Goal: Task Accomplishment & Management: Manage account settings

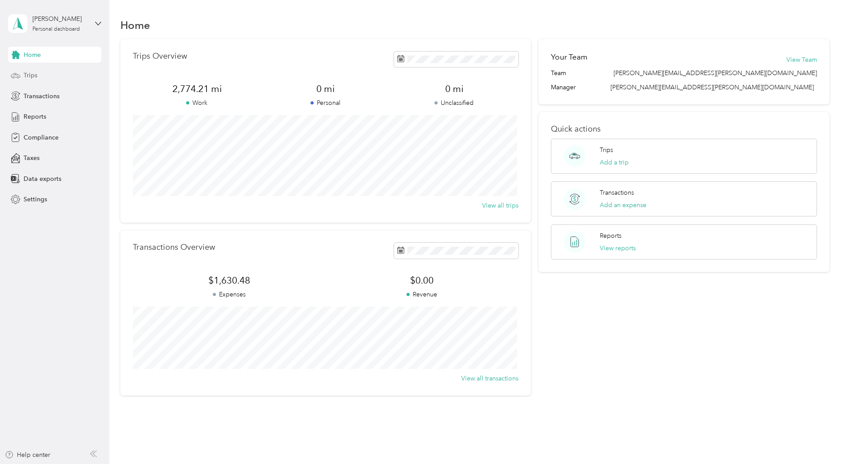
click at [52, 76] on div "Trips" at bounding box center [54, 76] width 93 height 16
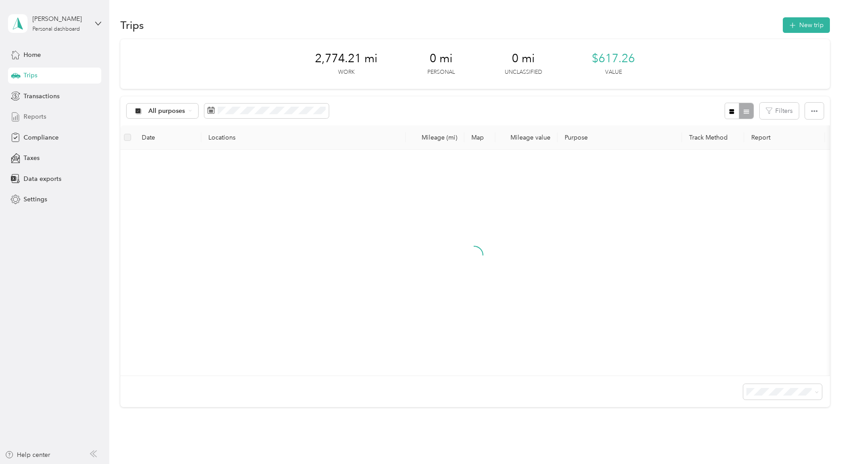
click at [37, 122] on div "Reports" at bounding box center [54, 117] width 93 height 16
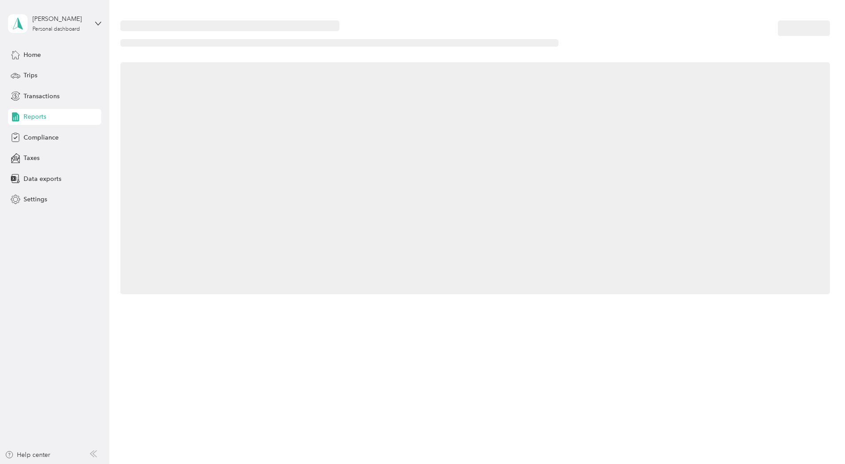
click at [40, 117] on span "Reports" at bounding box center [35, 116] width 23 height 9
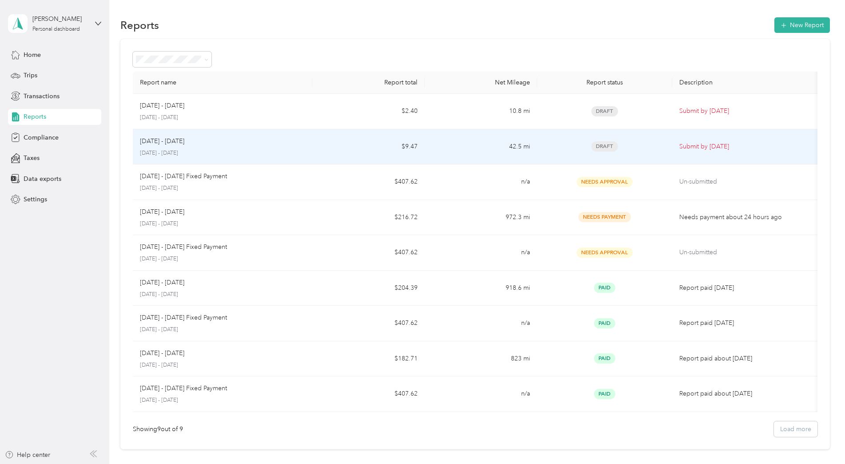
click at [243, 148] on div "[DATE] - [DATE] [DATE] - [DATE]" at bounding box center [223, 146] width 166 height 21
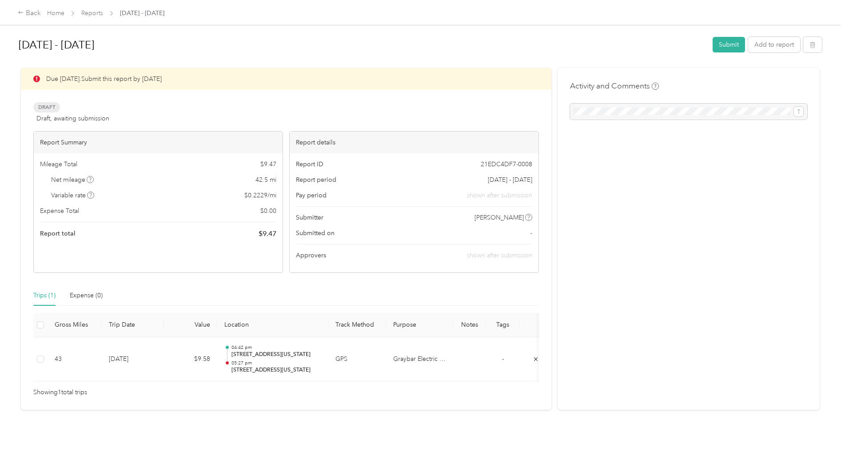
scroll to position [6, 0]
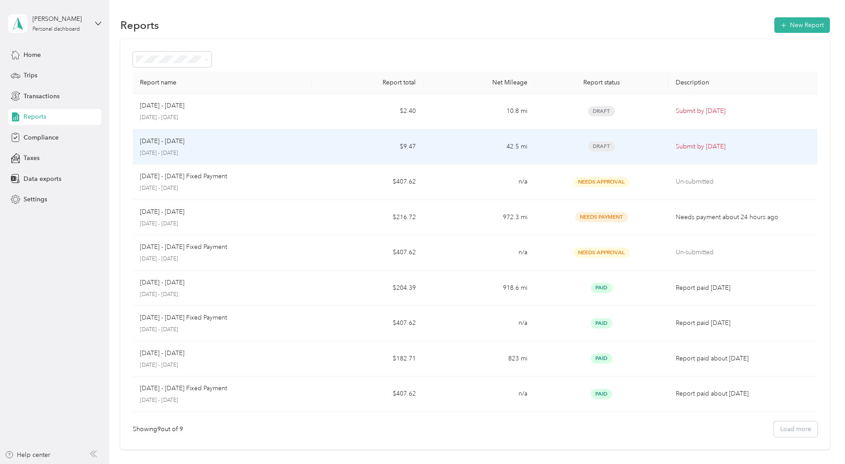
click at [277, 152] on p "[DATE] - [DATE]" at bounding box center [222, 153] width 164 height 8
click at [273, 150] on p "[DATE] - [DATE]" at bounding box center [222, 153] width 164 height 8
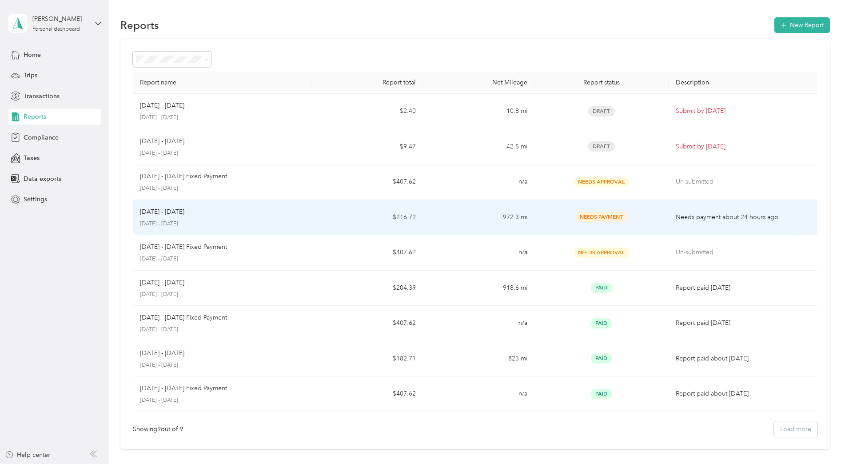
click at [336, 215] on td "$216.72" at bounding box center [368, 218] width 112 height 36
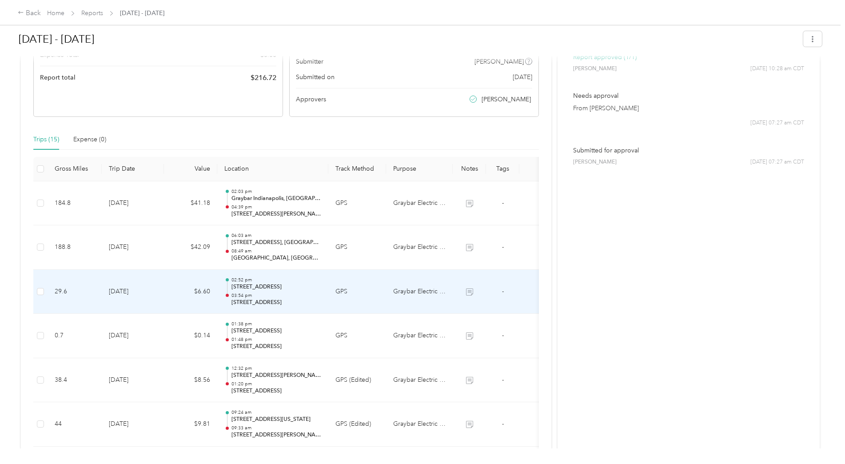
scroll to position [178, 0]
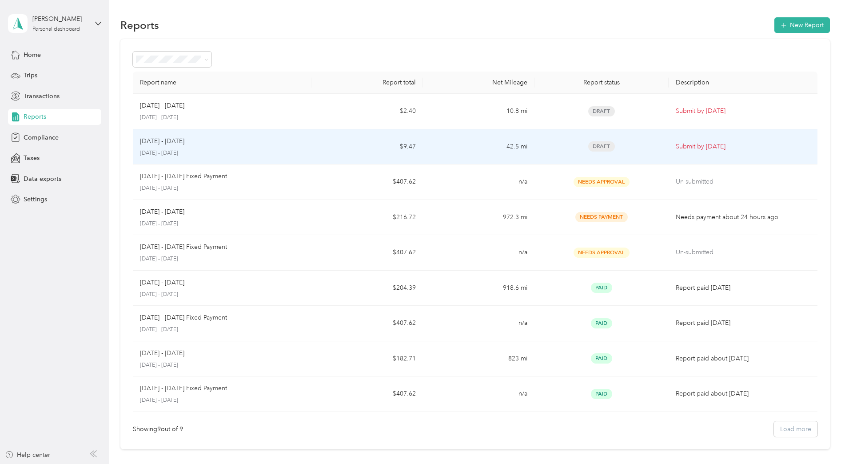
click at [321, 149] on td "$9.47" at bounding box center [368, 147] width 112 height 36
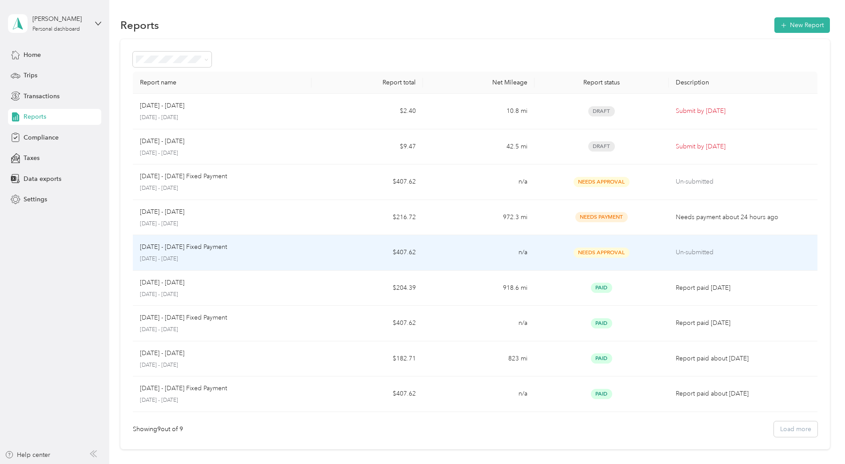
click at [321, 257] on td "$407.62" at bounding box center [368, 253] width 112 height 36
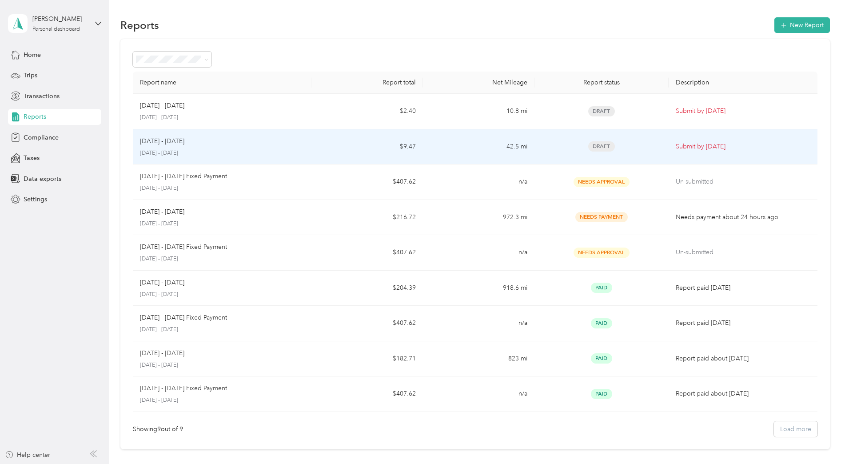
click at [304, 152] on td "[DATE] - [DATE] [DATE] - [DATE]" at bounding box center [222, 147] width 179 height 36
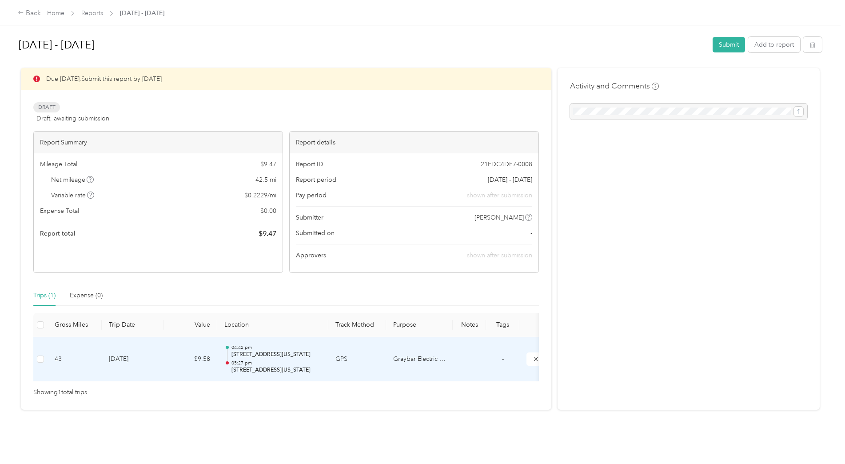
click at [288, 353] on p "[STREET_ADDRESS][US_STATE]" at bounding box center [277, 355] width 90 height 8
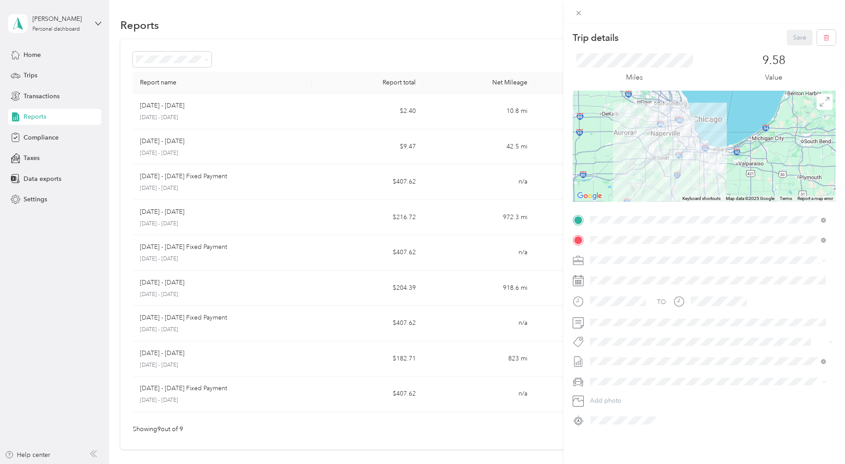
click at [269, 219] on div "Trip details Save This trip cannot be edited because it is either under review,…" at bounding box center [422, 232] width 845 height 464
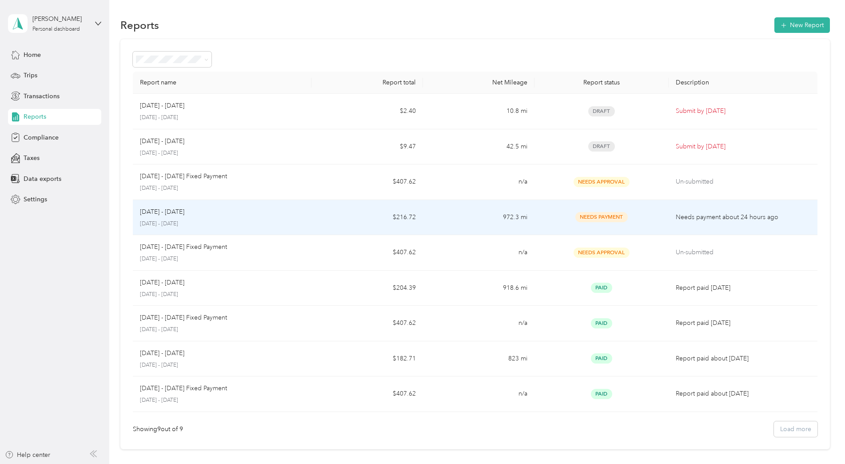
click at [269, 220] on p "[DATE] - [DATE]" at bounding box center [222, 224] width 164 height 8
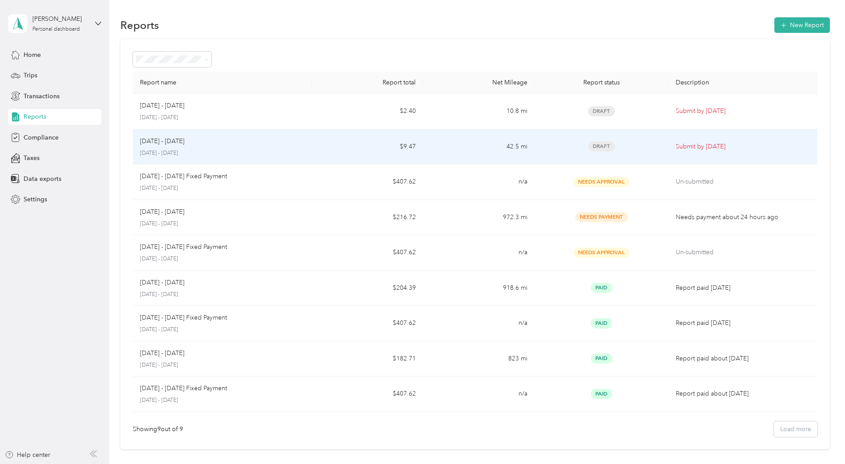
click at [340, 147] on td "$9.47" at bounding box center [368, 147] width 112 height 36
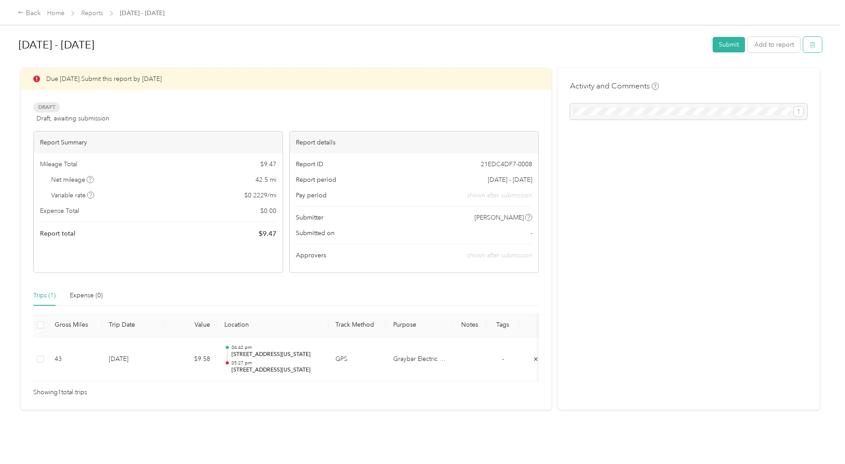
click at [812, 46] on icon "button" at bounding box center [813, 45] width 6 height 6
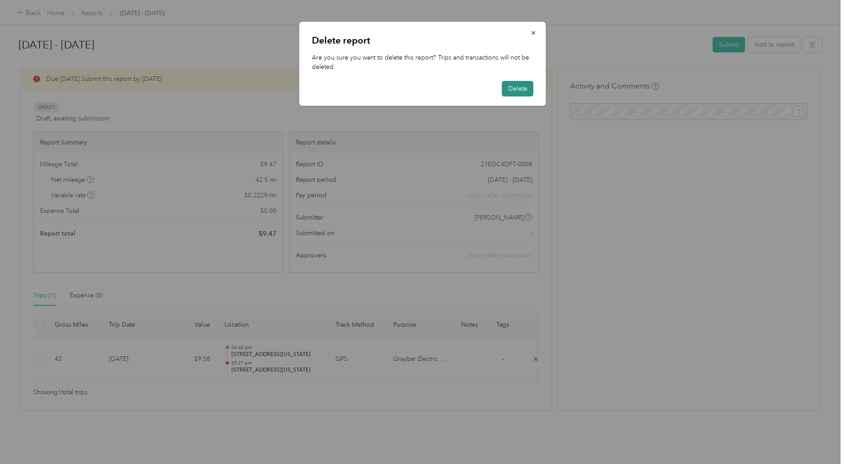
click at [513, 86] on button "Delete" at bounding box center [518, 89] width 32 height 16
